Goal: Obtain resource: Download file/media

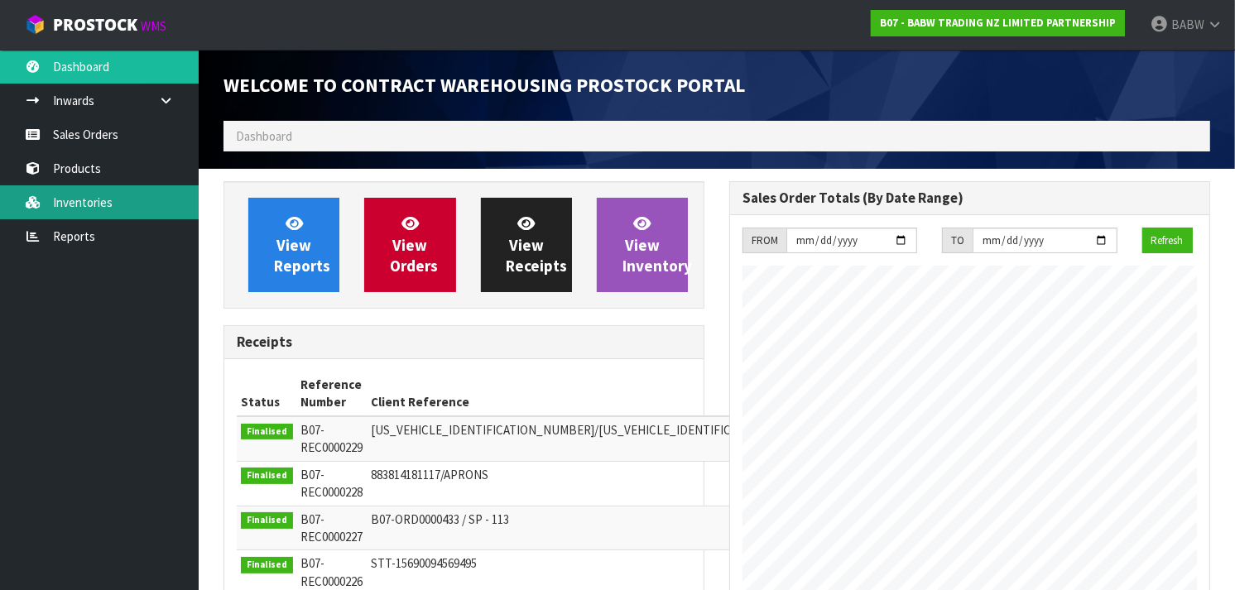
scroll to position [919, 506]
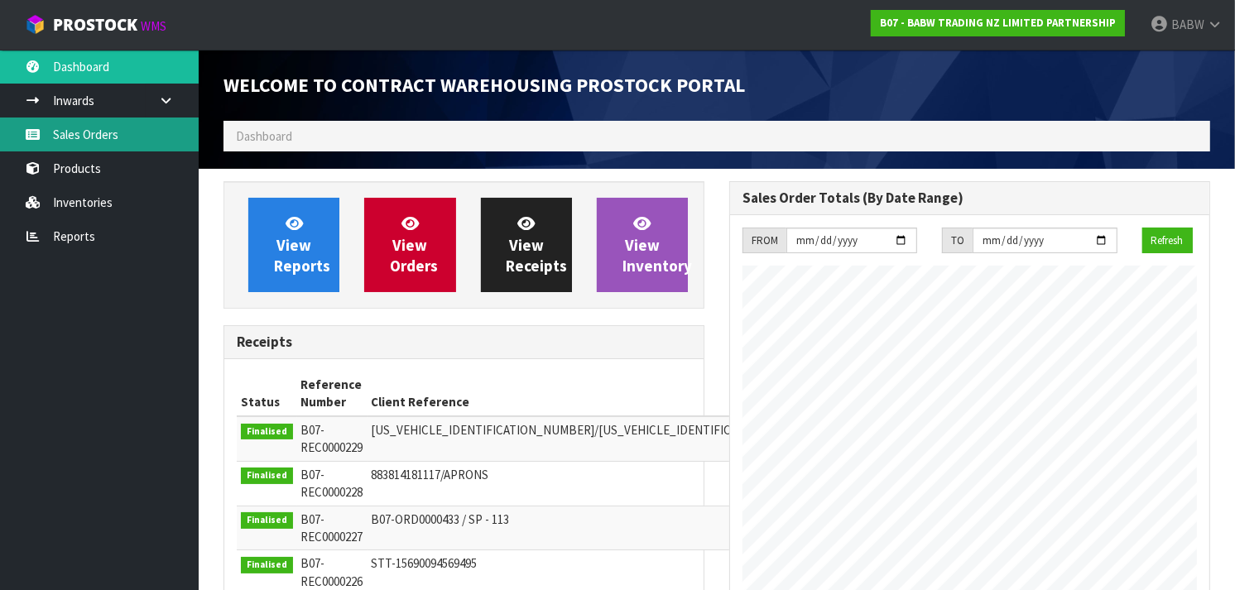
click at [94, 131] on link "Sales Orders" at bounding box center [99, 135] width 199 height 34
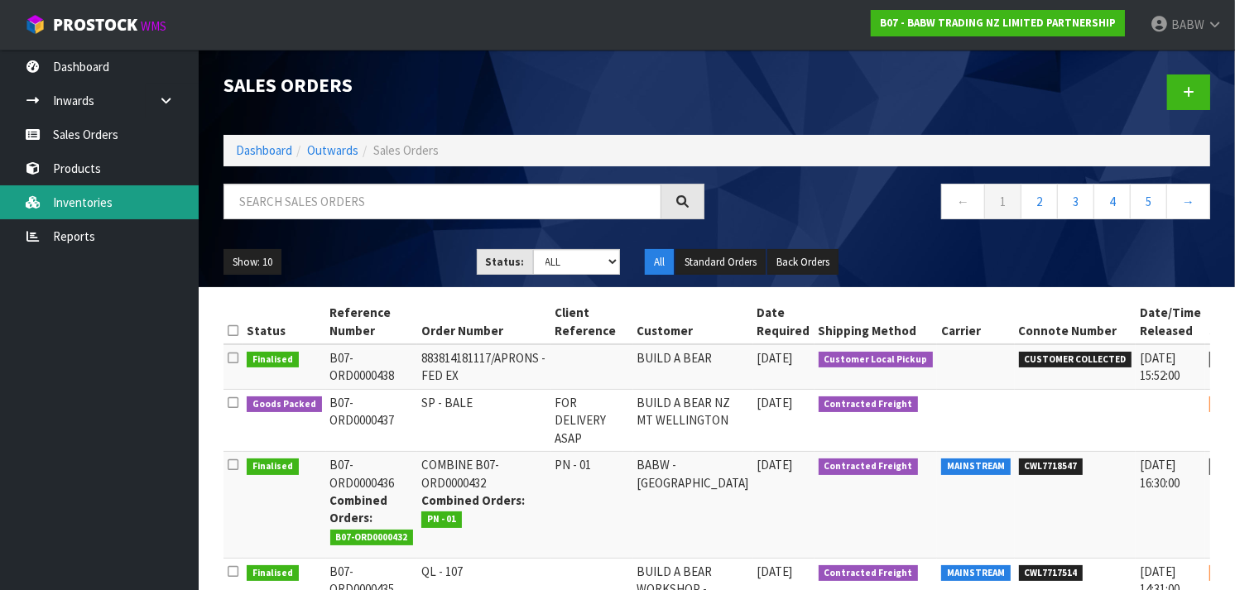
click at [108, 199] on link "Inventories" at bounding box center [99, 202] width 199 height 34
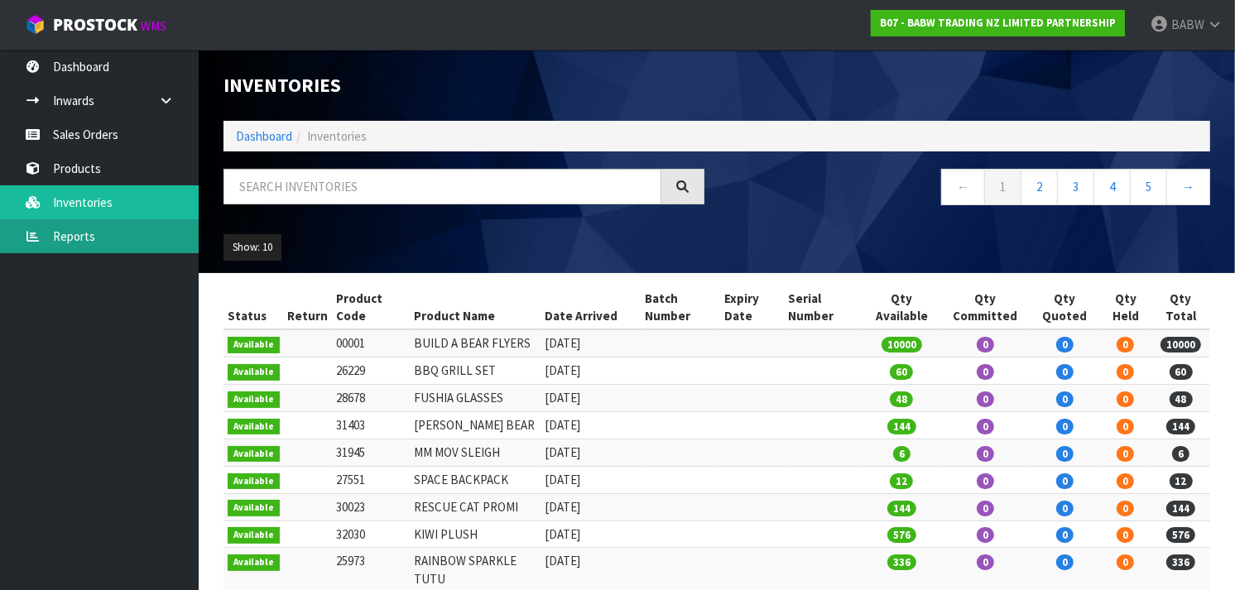
click at [87, 234] on link "Reports" at bounding box center [99, 236] width 199 height 34
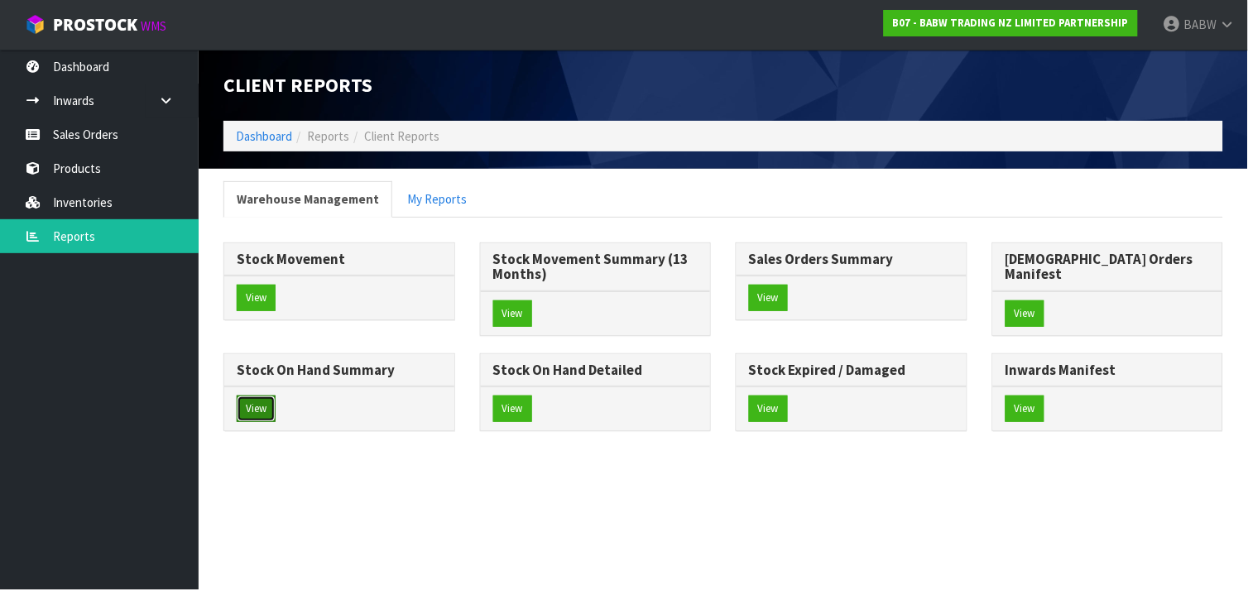
click at [276, 396] on button "View" at bounding box center [256, 409] width 39 height 26
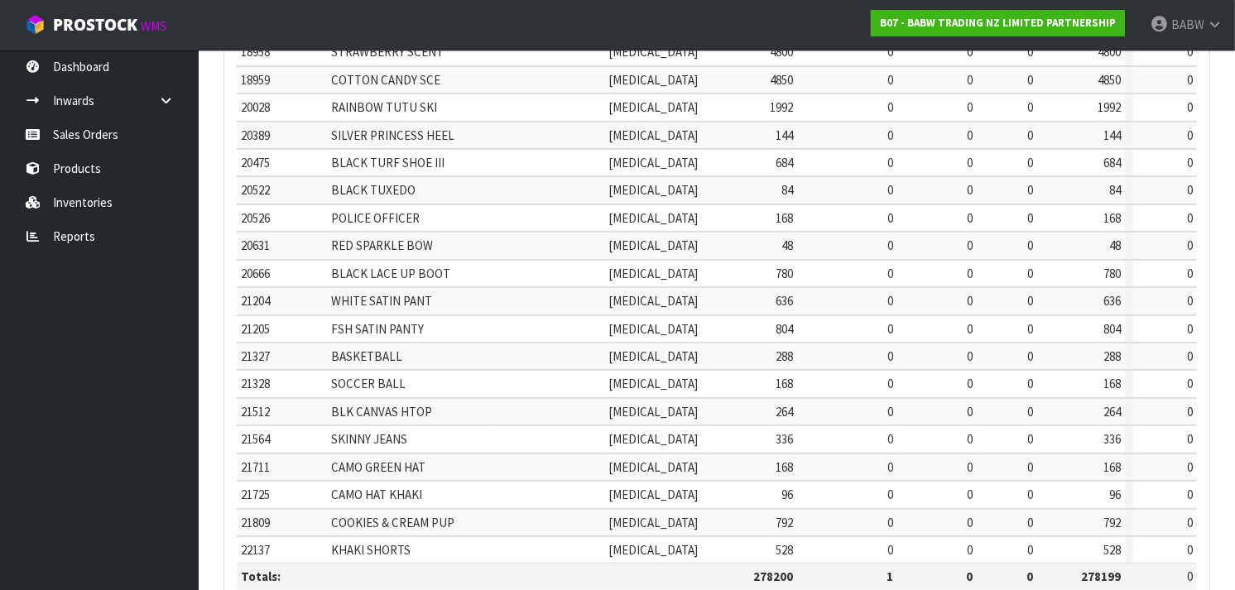
scroll to position [560, 0]
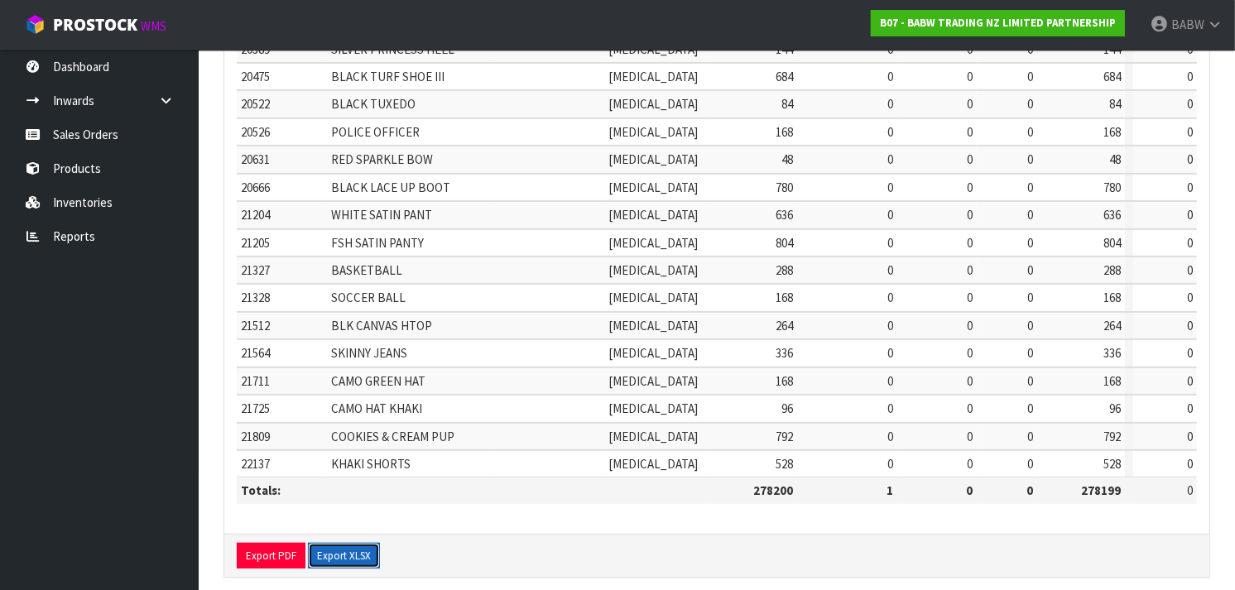
click at [339, 543] on button "Export XLSX" at bounding box center [344, 556] width 72 height 26
